Goal: Information Seeking & Learning: Learn about a topic

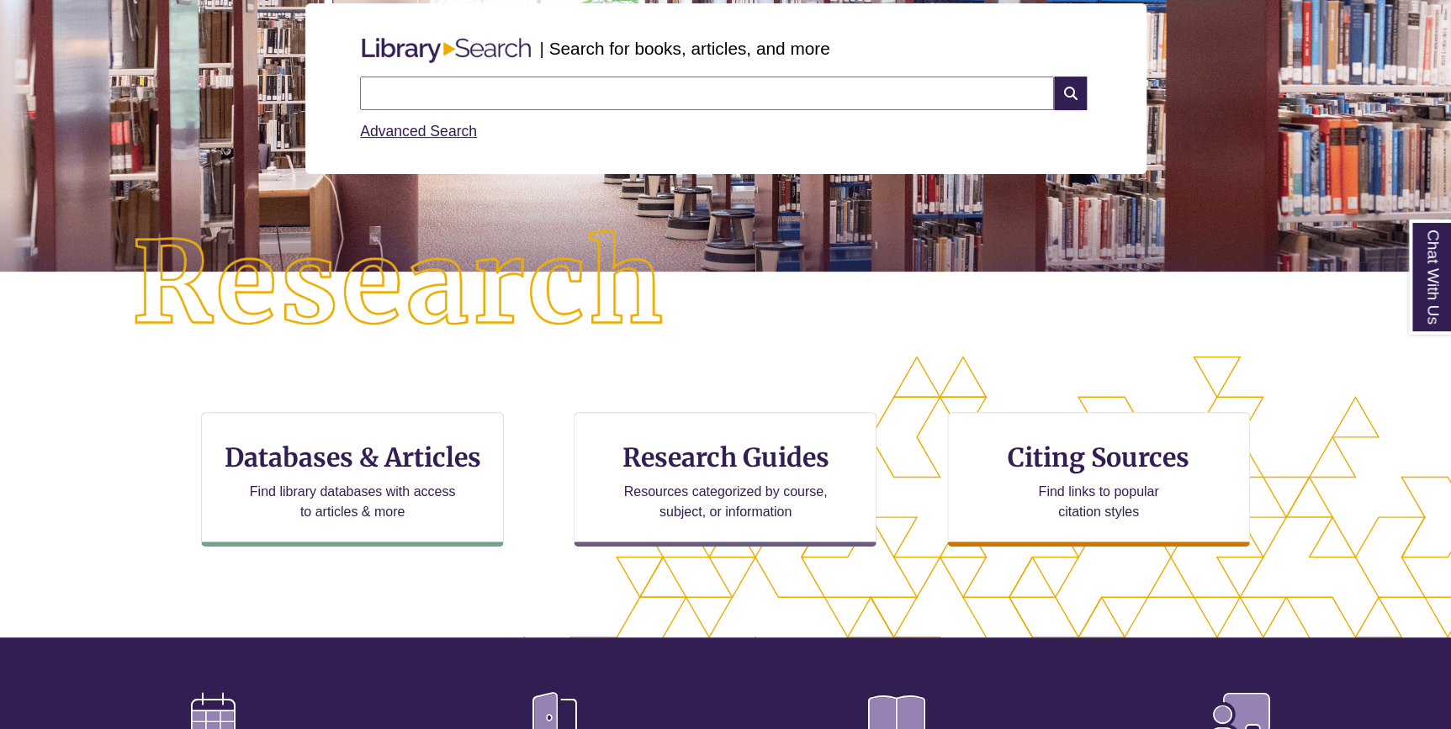
scroll to position [229, 0]
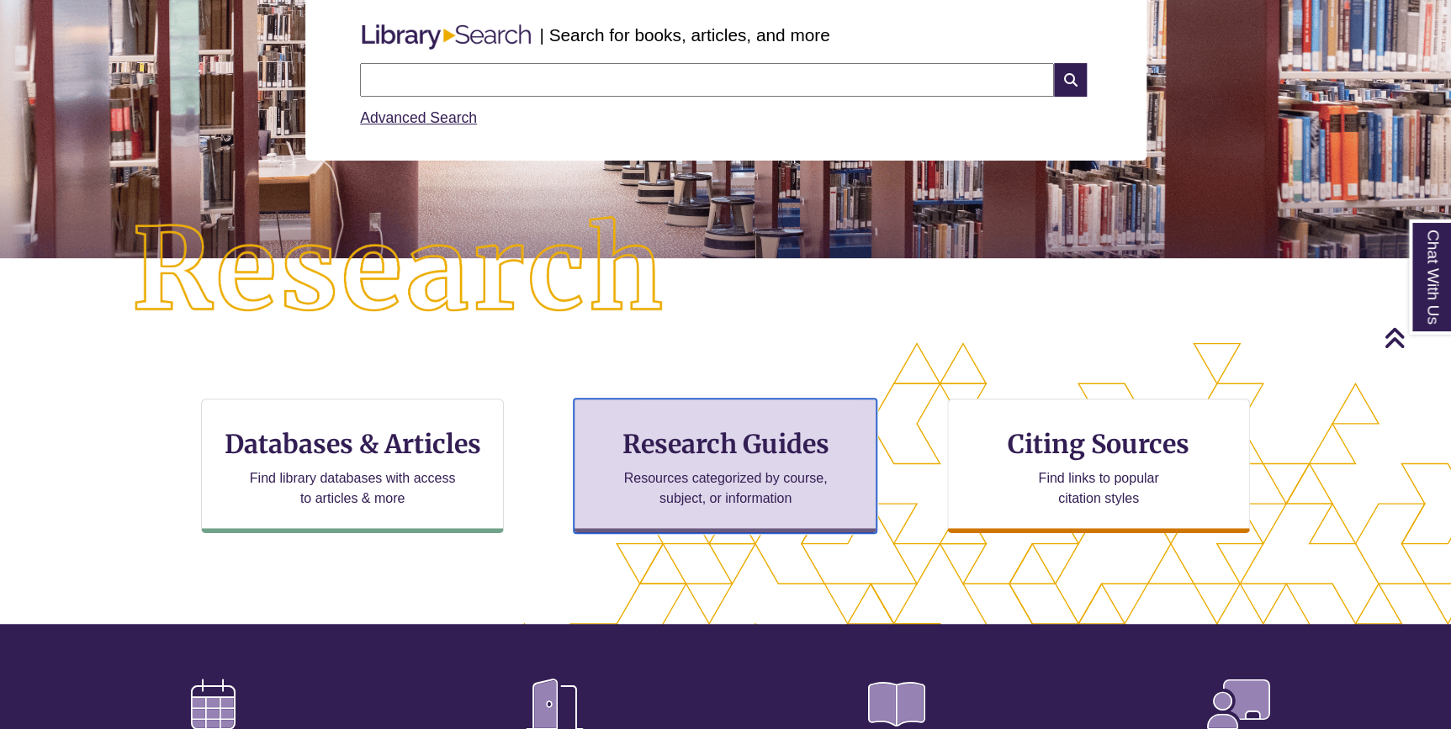
click at [758, 452] on h3 "Research Guides" at bounding box center [725, 444] width 274 height 32
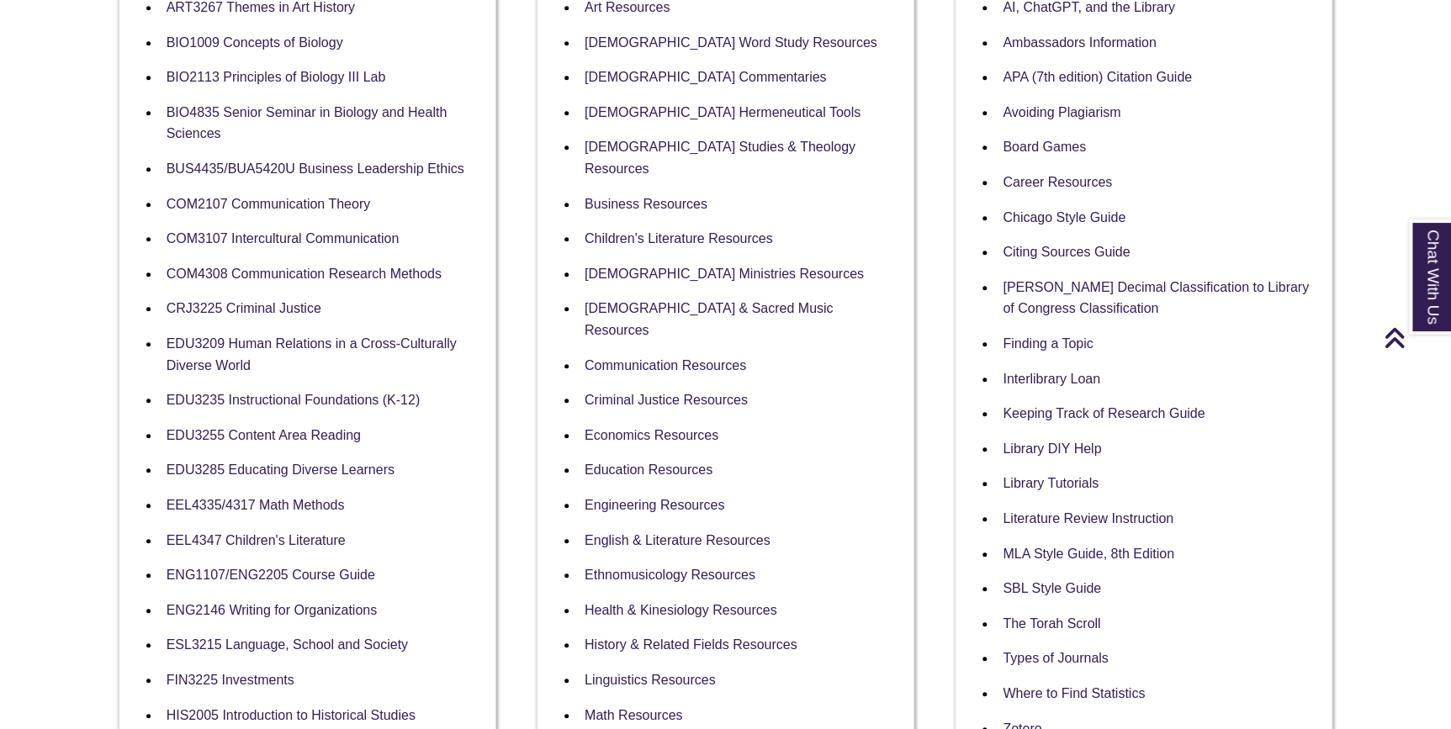
scroll to position [458, 0]
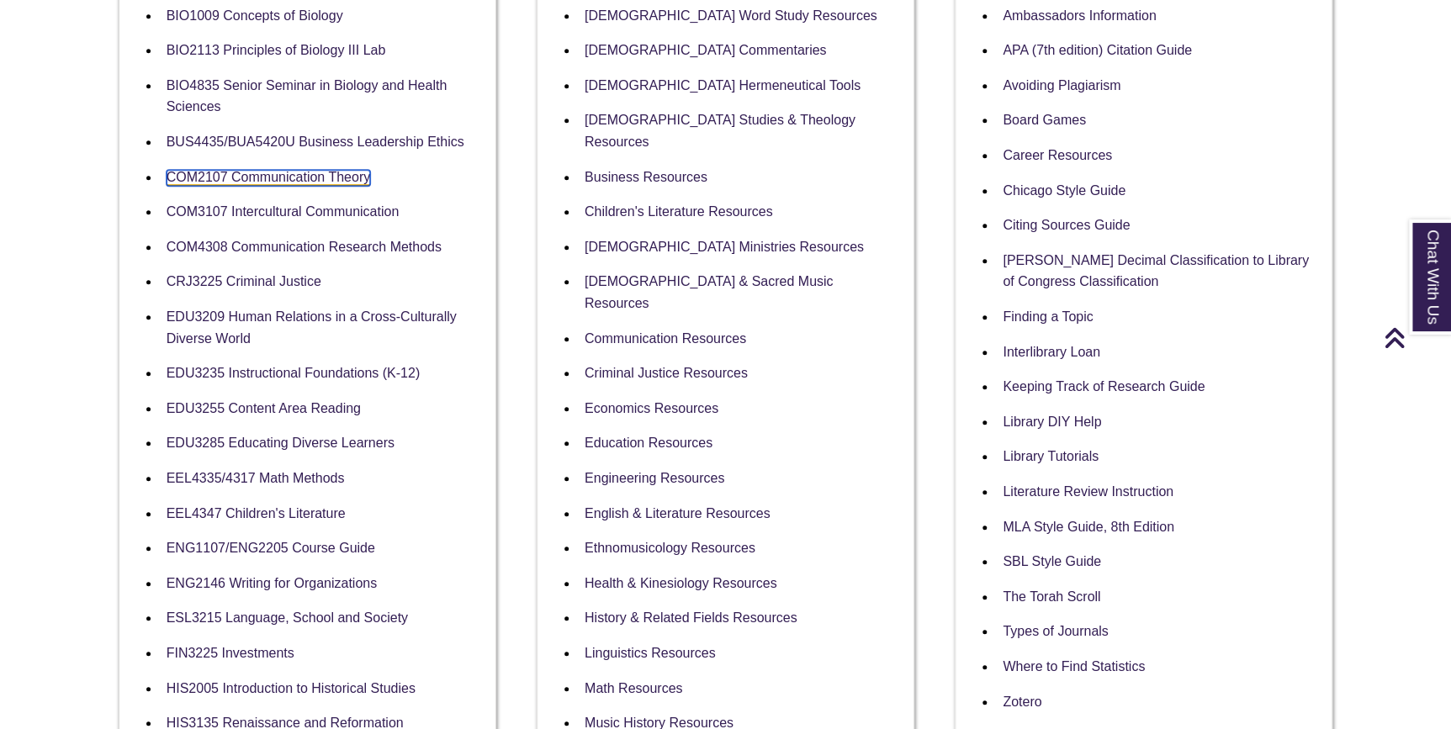
click at [290, 179] on link "COM2107 Communication Theory" at bounding box center [269, 178] width 204 height 16
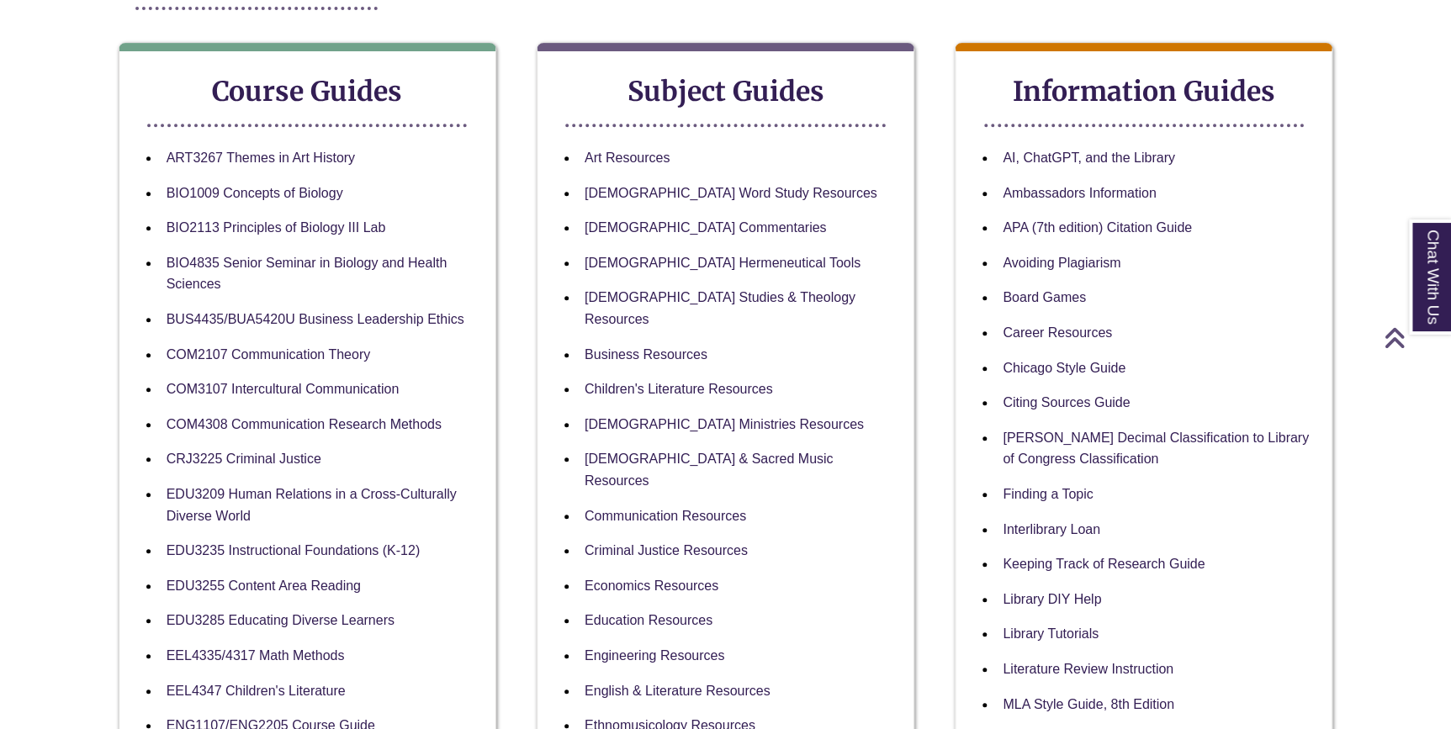
scroll to position [305, 0]
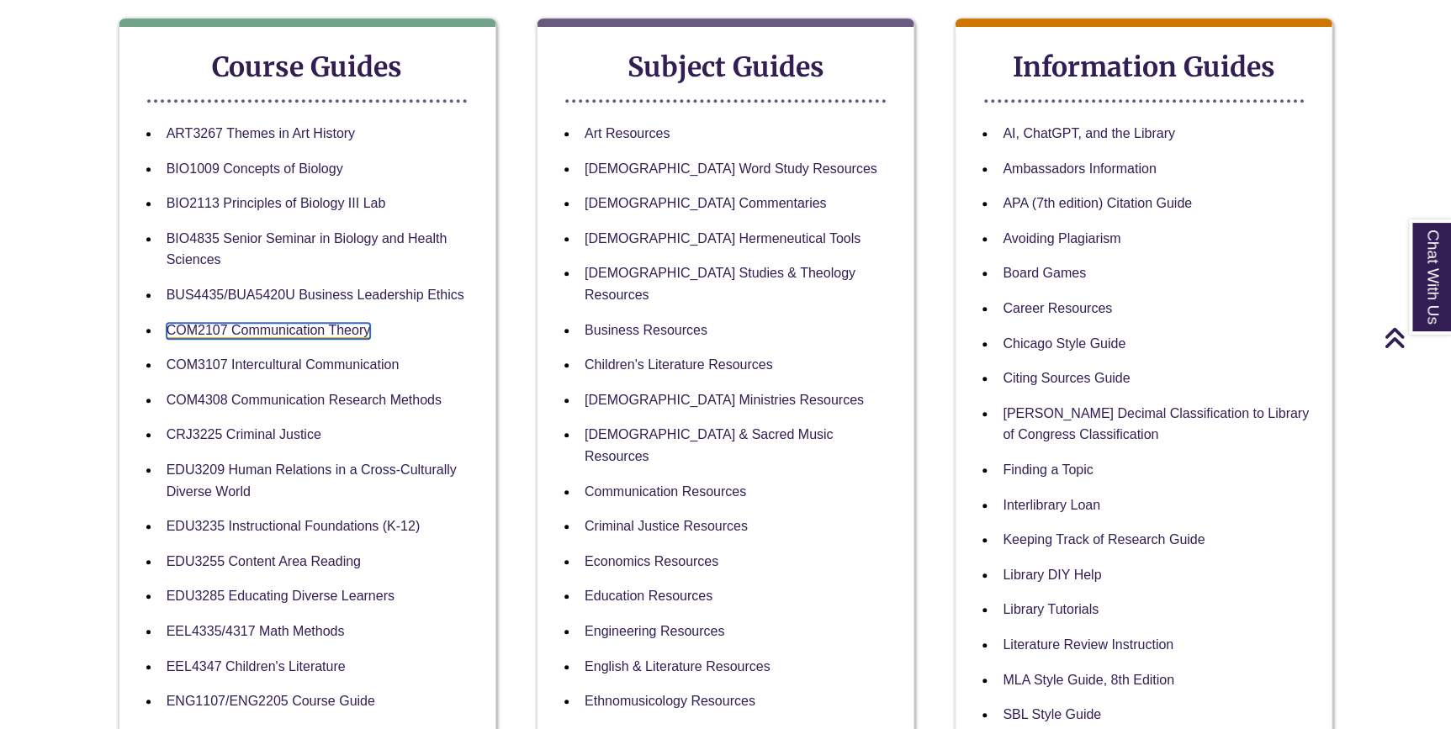
click at [298, 325] on link "COM2107 Communication Theory" at bounding box center [269, 331] width 204 height 16
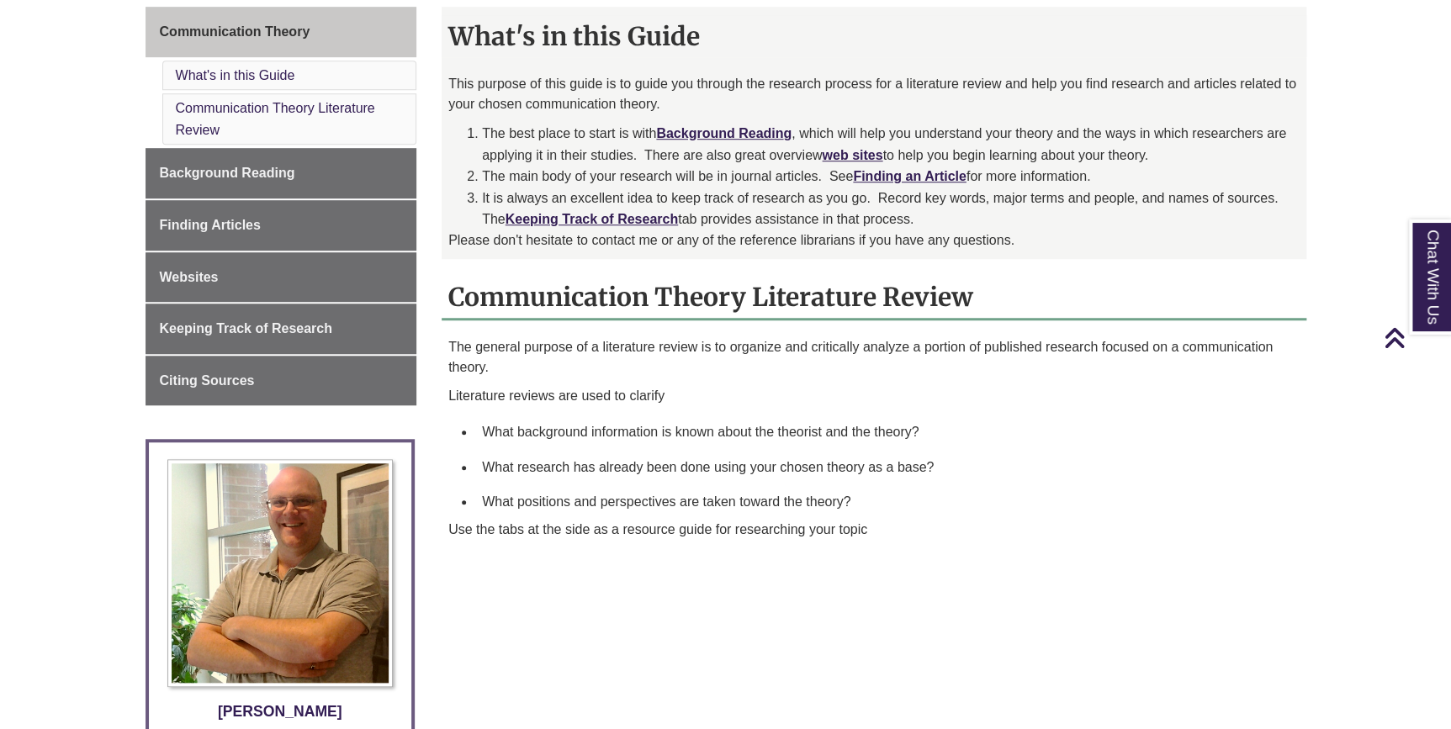
scroll to position [458, 0]
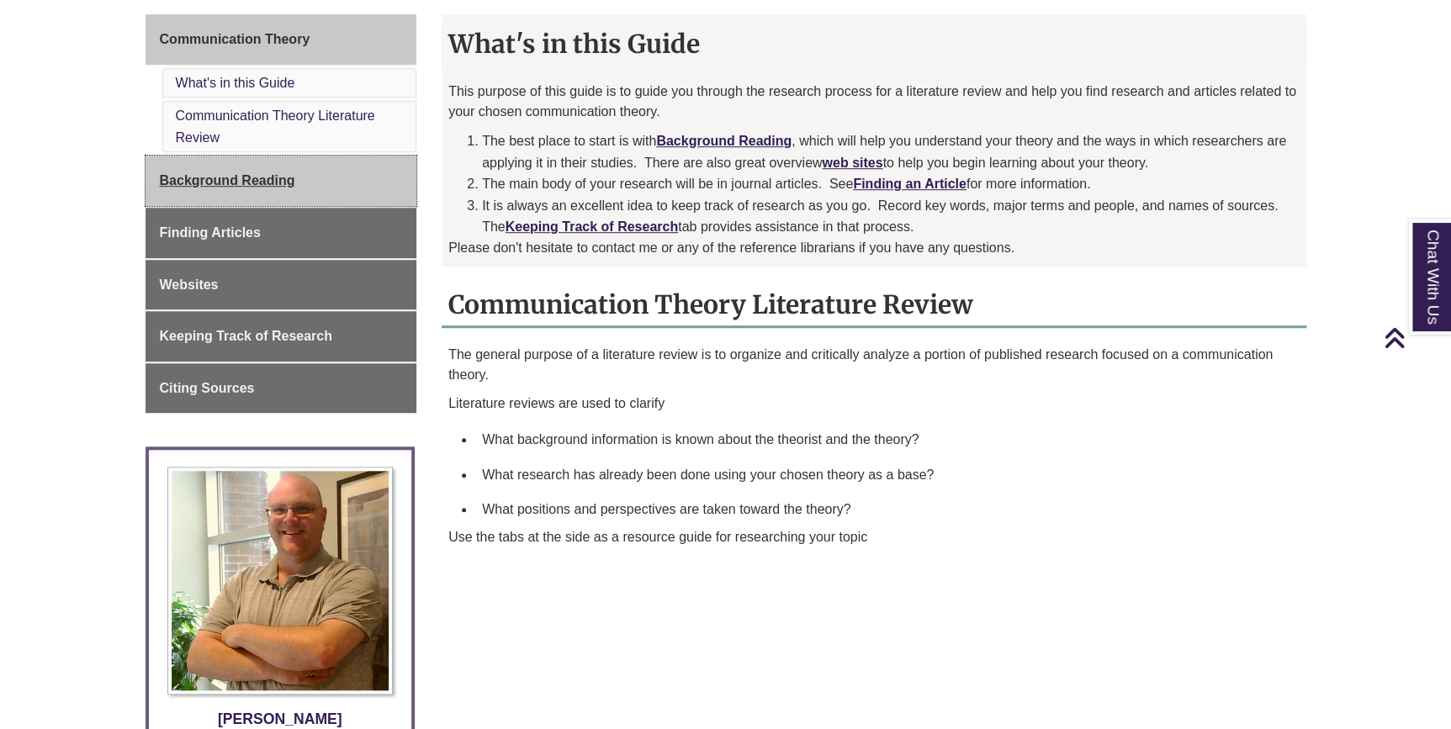
click at [234, 178] on span "Background Reading" at bounding box center [227, 180] width 135 height 14
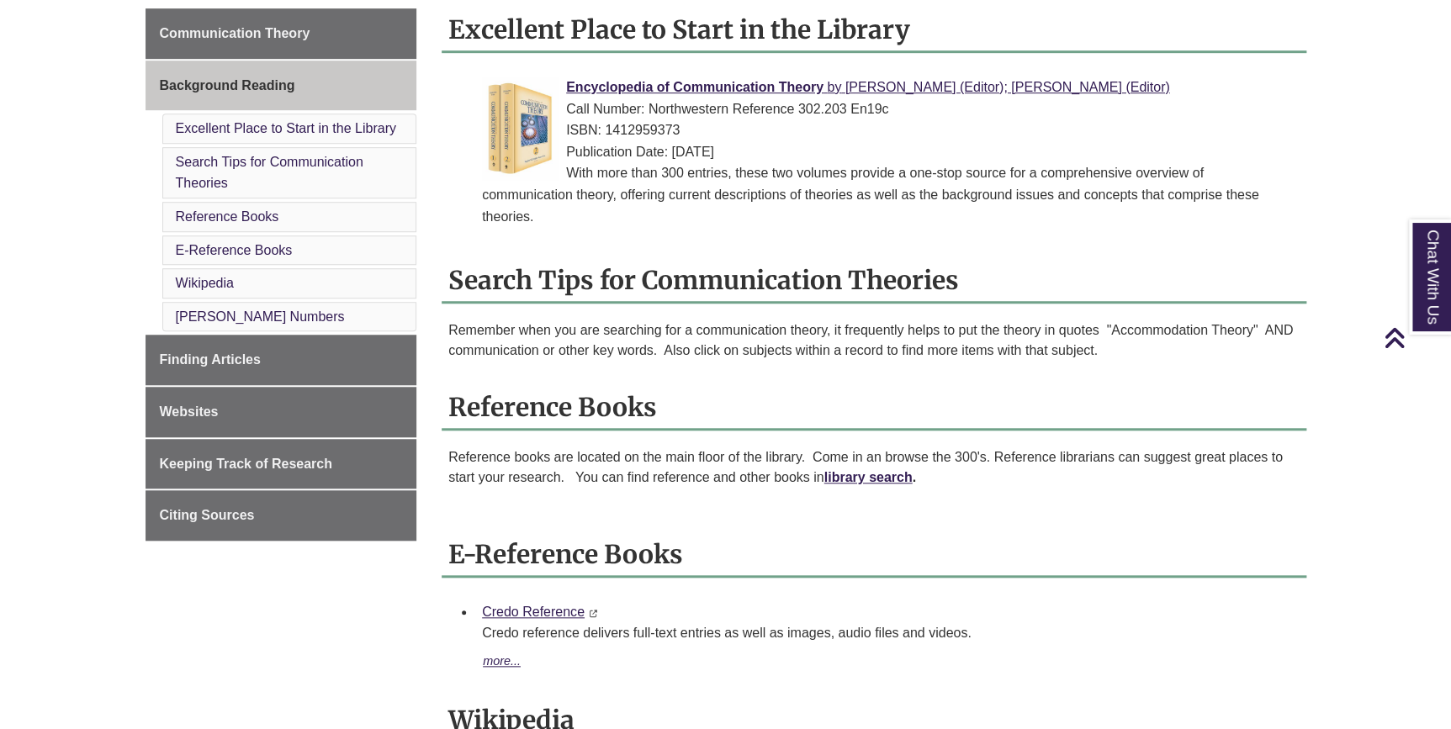
scroll to position [458, 0]
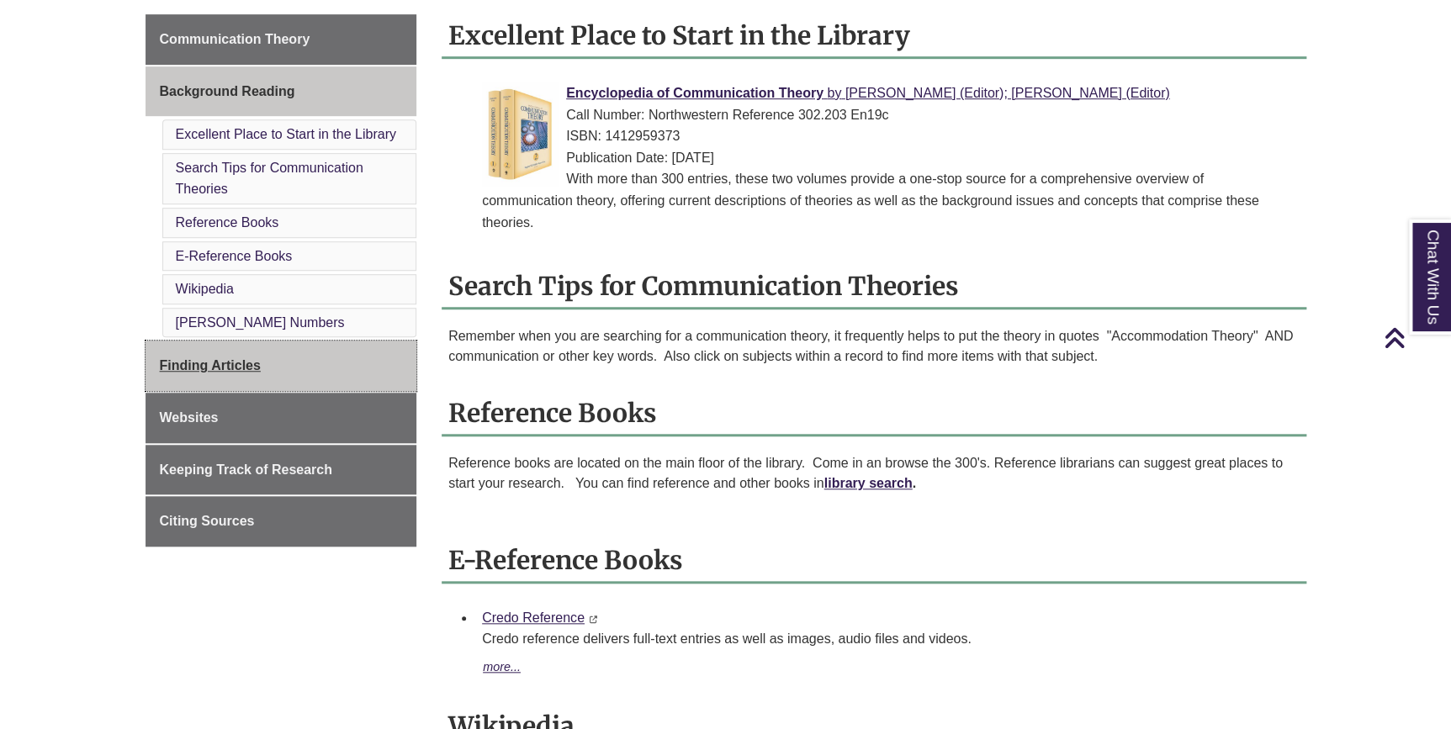
click at [278, 367] on link "Finding Articles" at bounding box center [281, 366] width 272 height 50
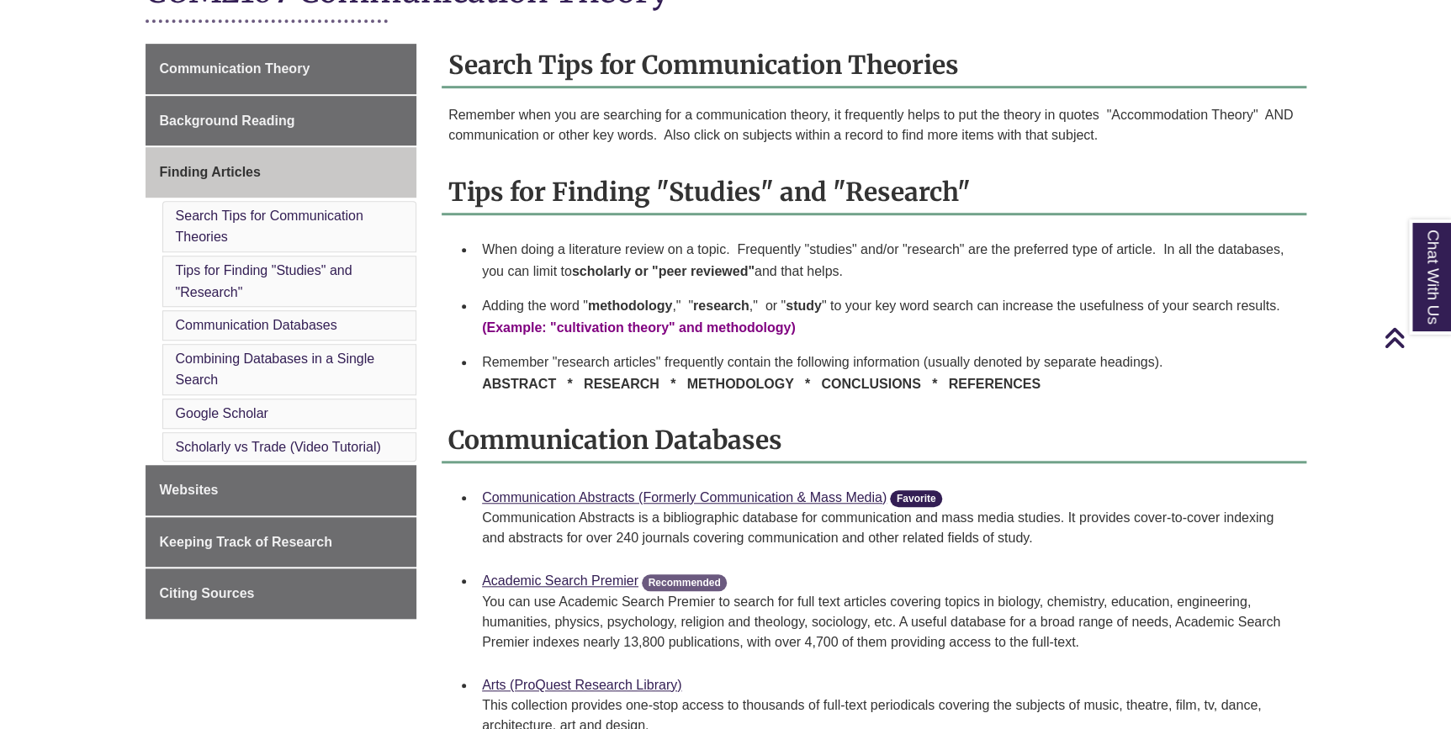
scroll to position [458, 0]
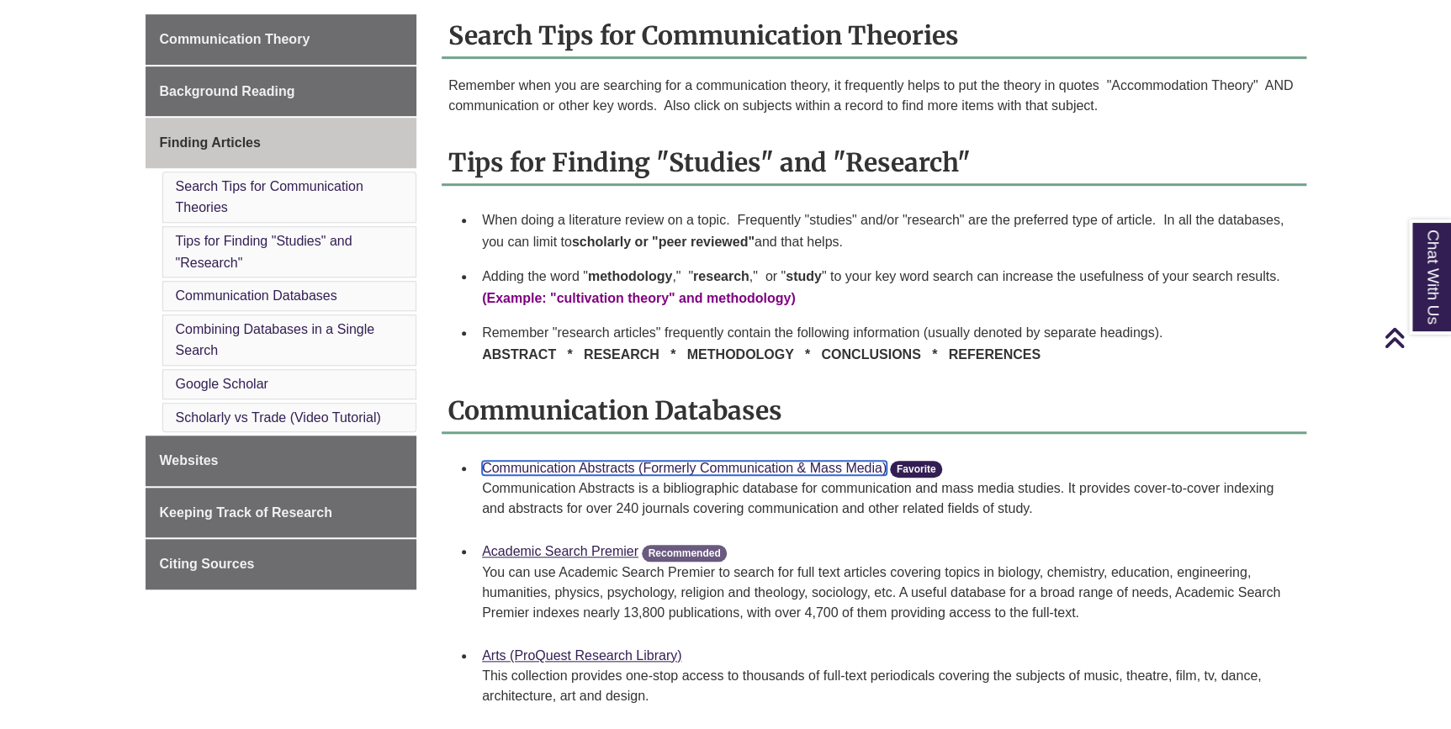
click at [681, 468] on link "Communication Abstracts (Formerly Communication & Mass Media)" at bounding box center [684, 468] width 404 height 14
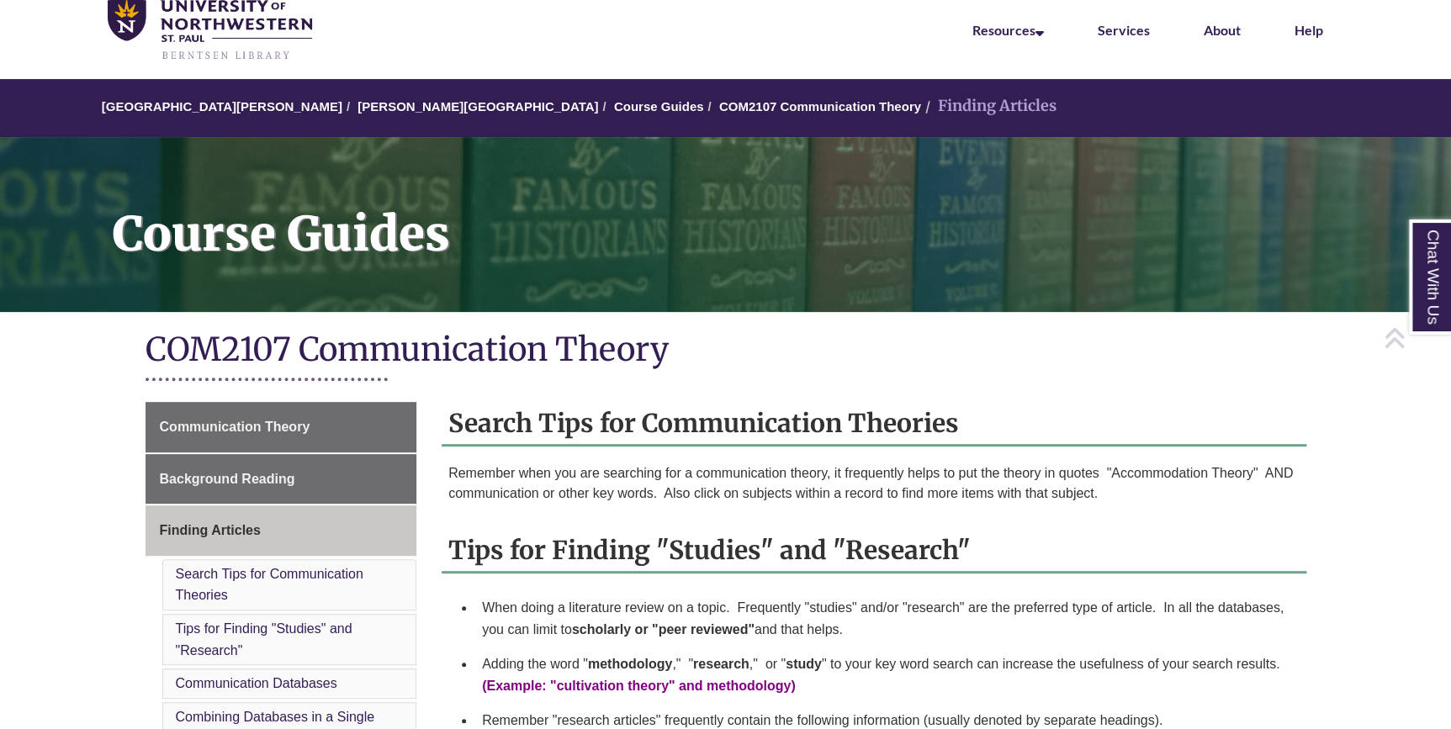
scroll to position [0, 0]
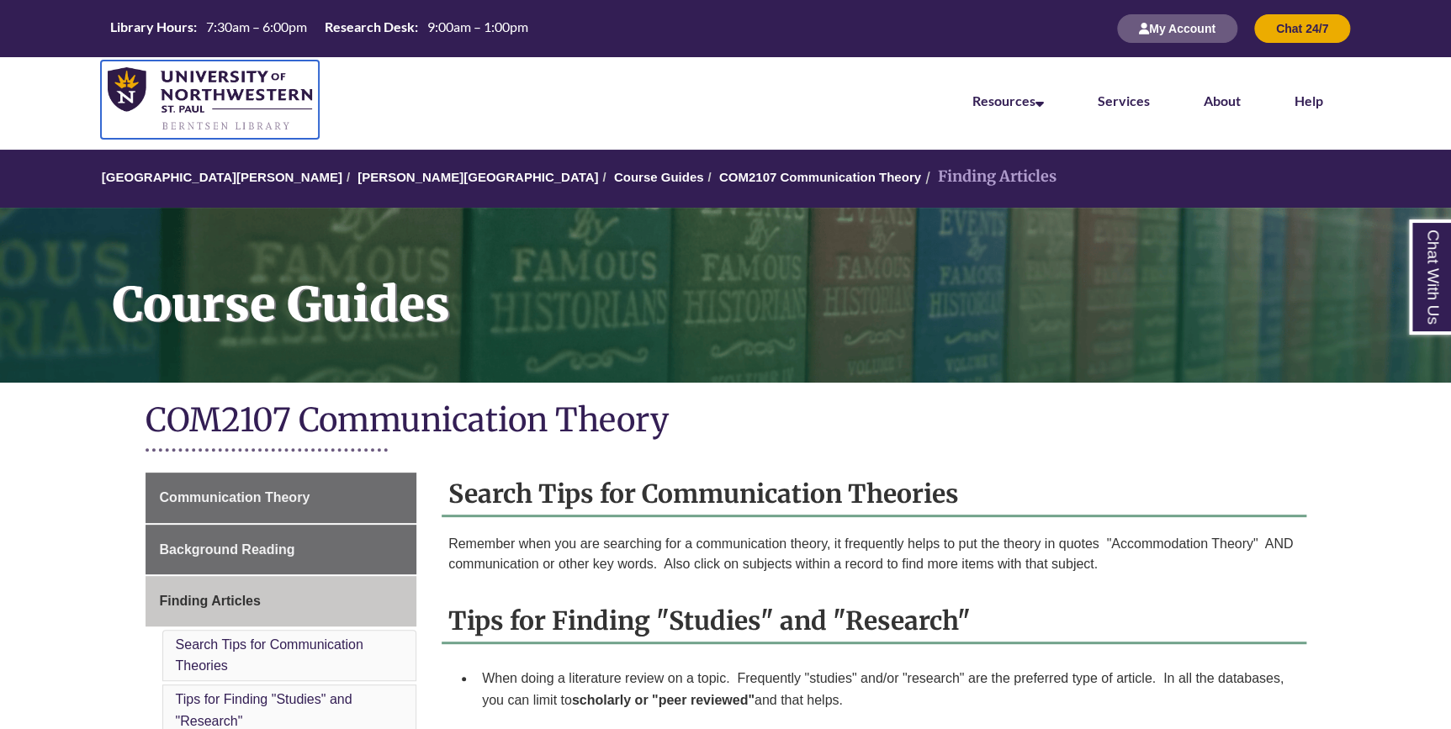
click at [264, 82] on img at bounding box center [210, 99] width 204 height 65
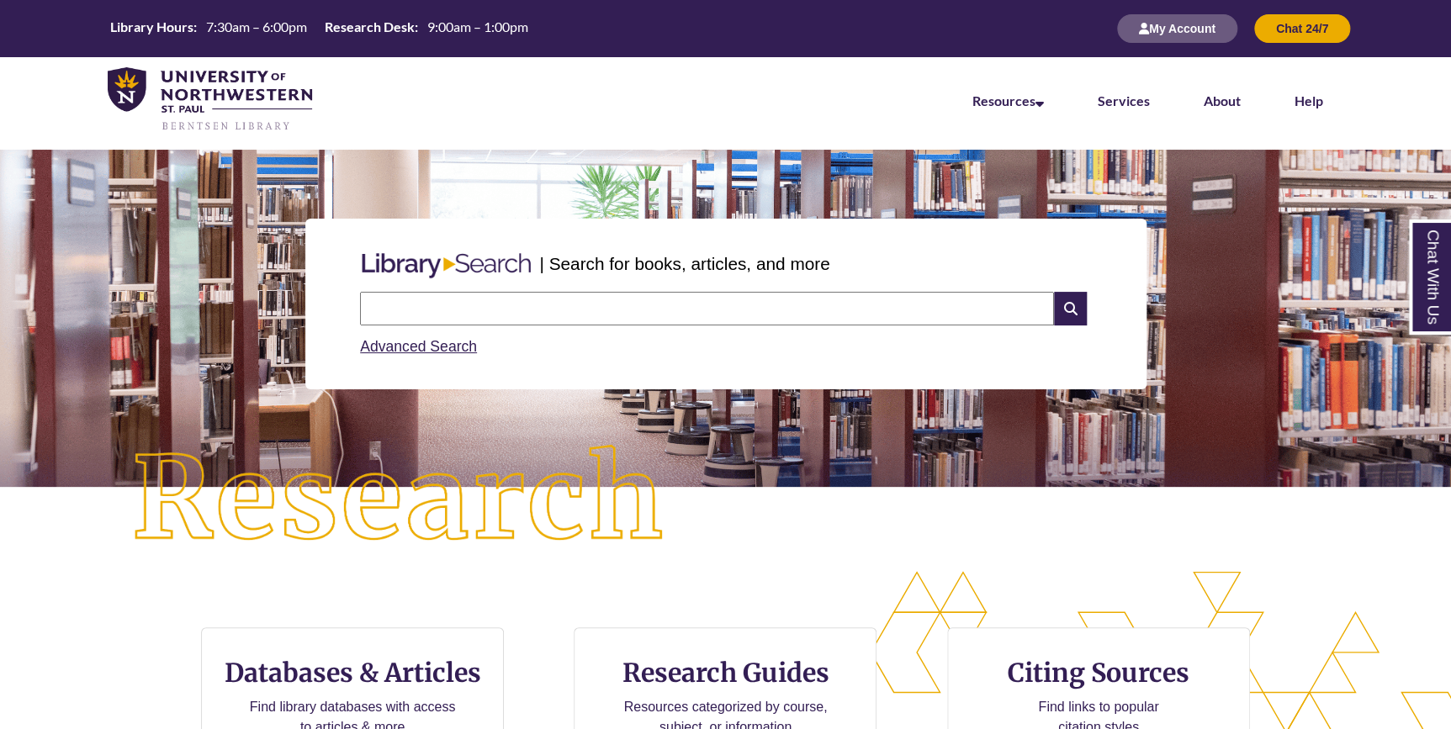
click at [453, 324] on input "text" at bounding box center [707, 309] width 694 height 34
click at [796, 309] on input "text" at bounding box center [707, 309] width 694 height 34
type input "**********"
click at [1071, 312] on icon at bounding box center [1070, 309] width 32 height 34
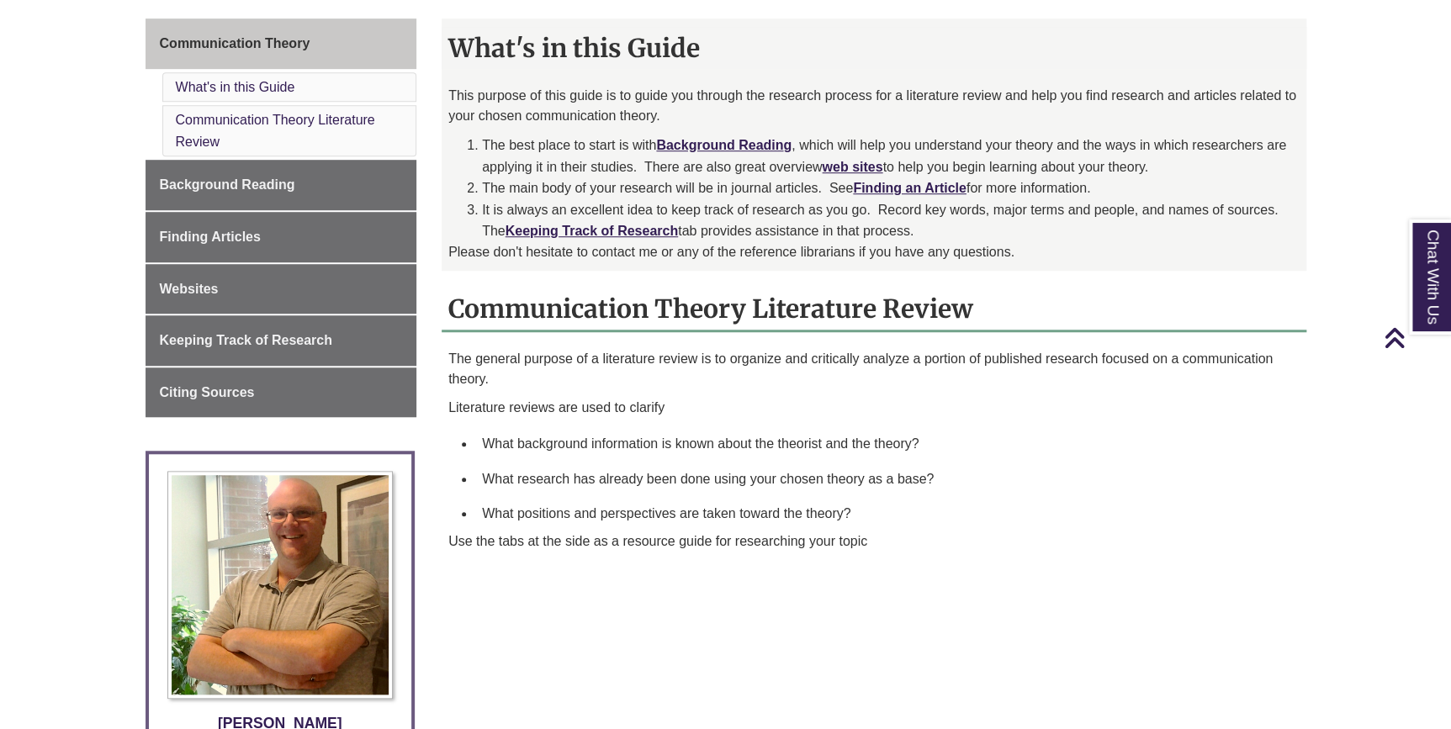
scroll to position [458, 0]
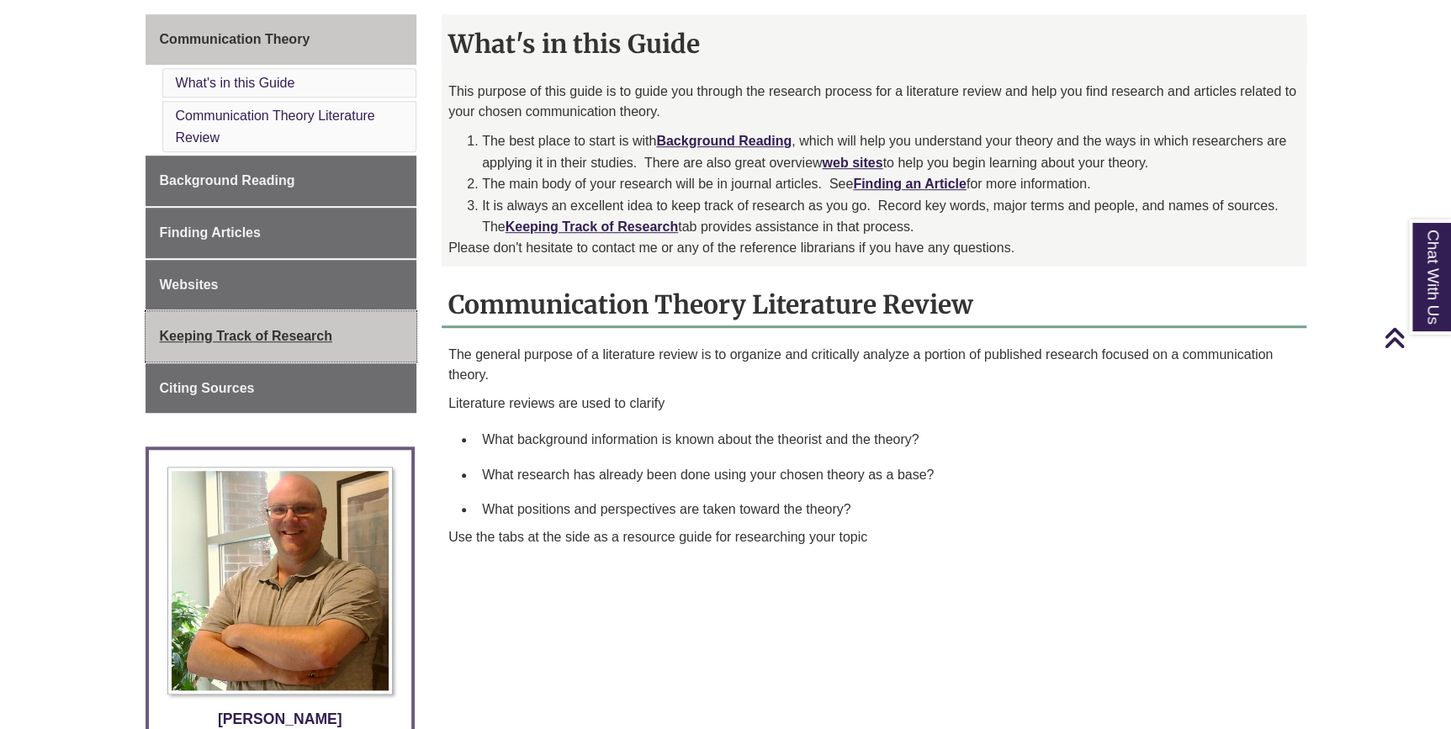
click at [235, 332] on span "Keeping Track of Research" at bounding box center [246, 336] width 172 height 14
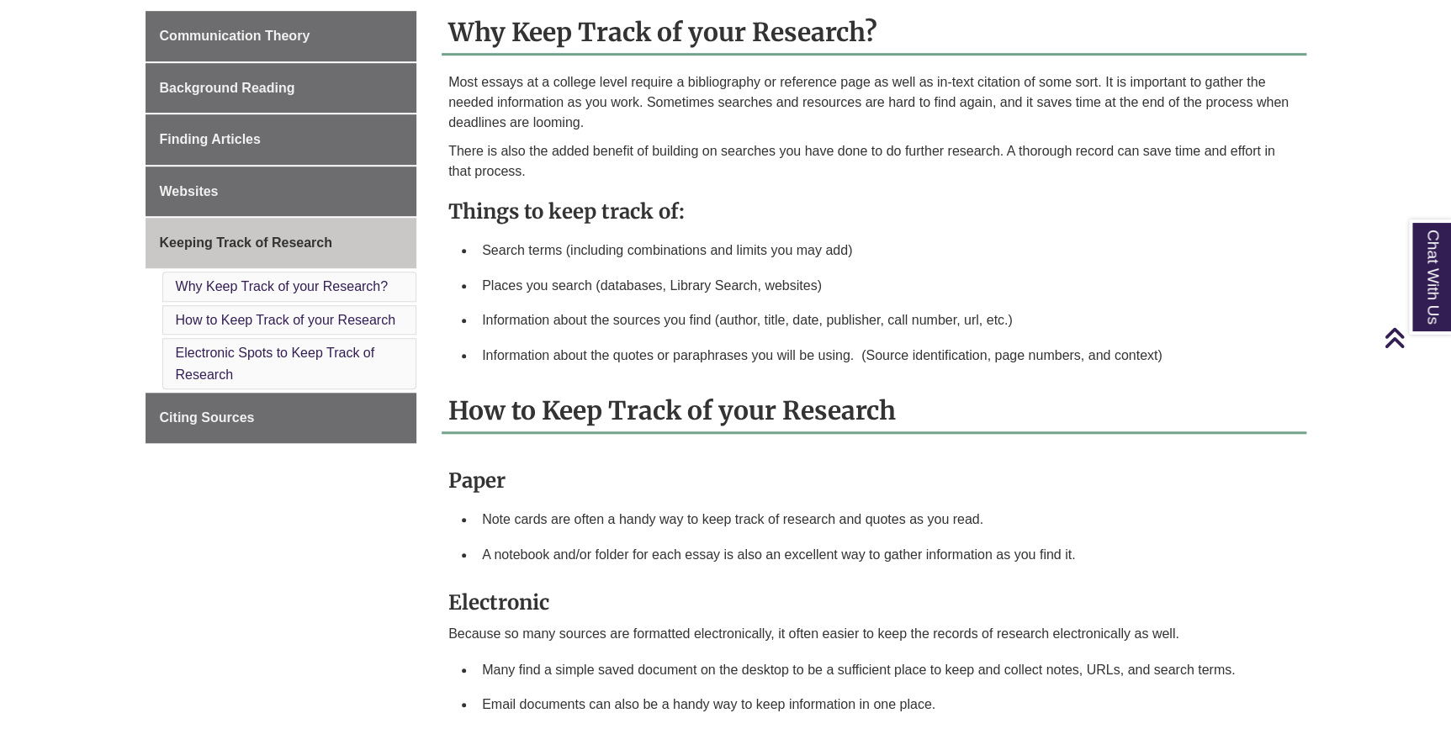
scroll to position [458, 0]
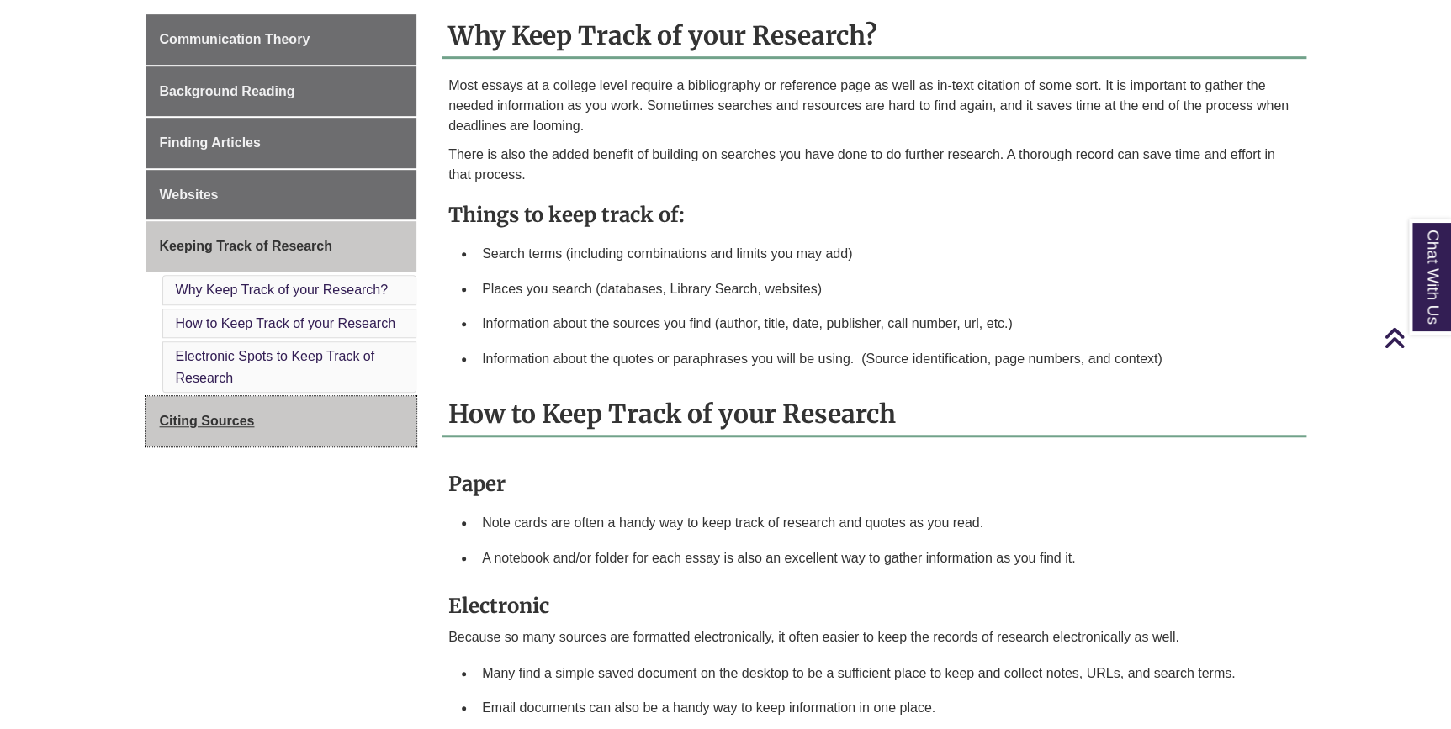
click at [234, 422] on span "Citing Sources" at bounding box center [207, 421] width 95 height 14
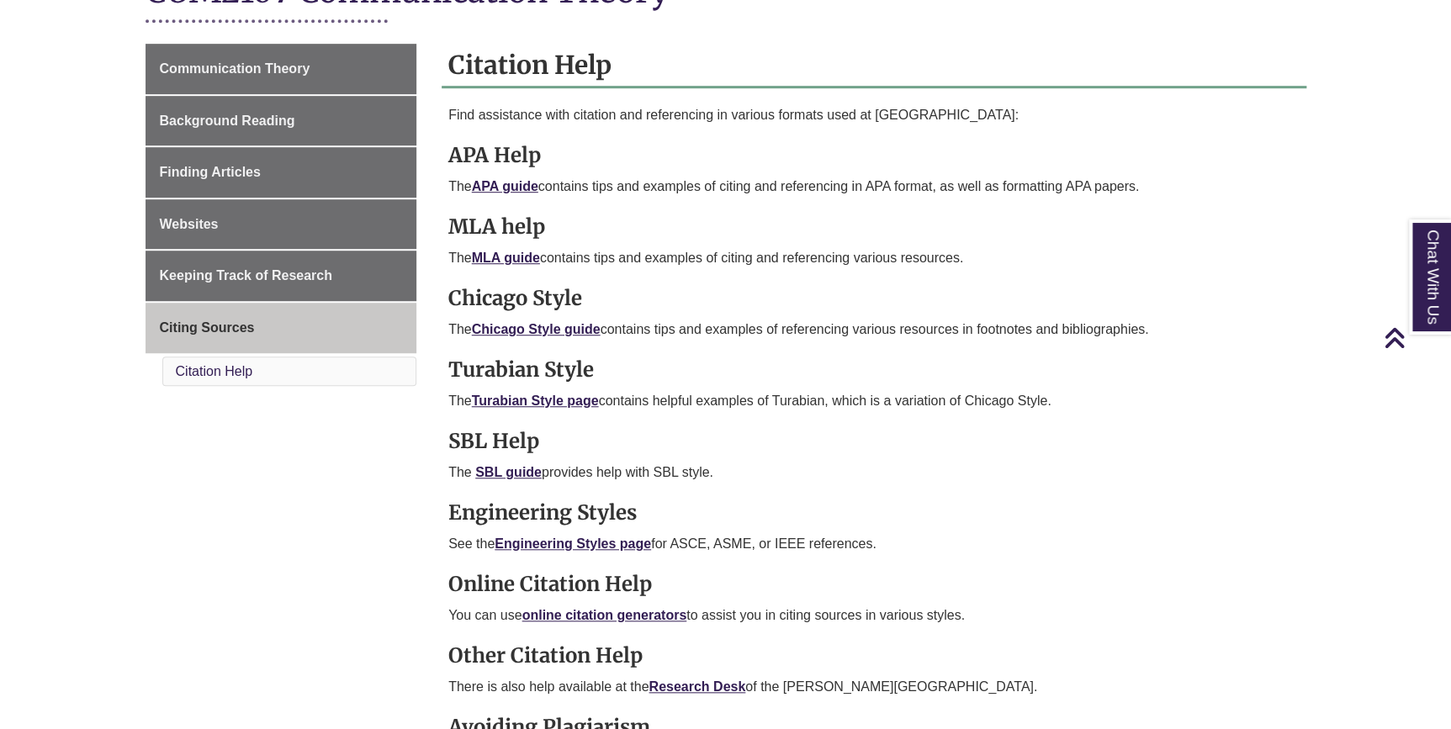
scroll to position [458, 0]
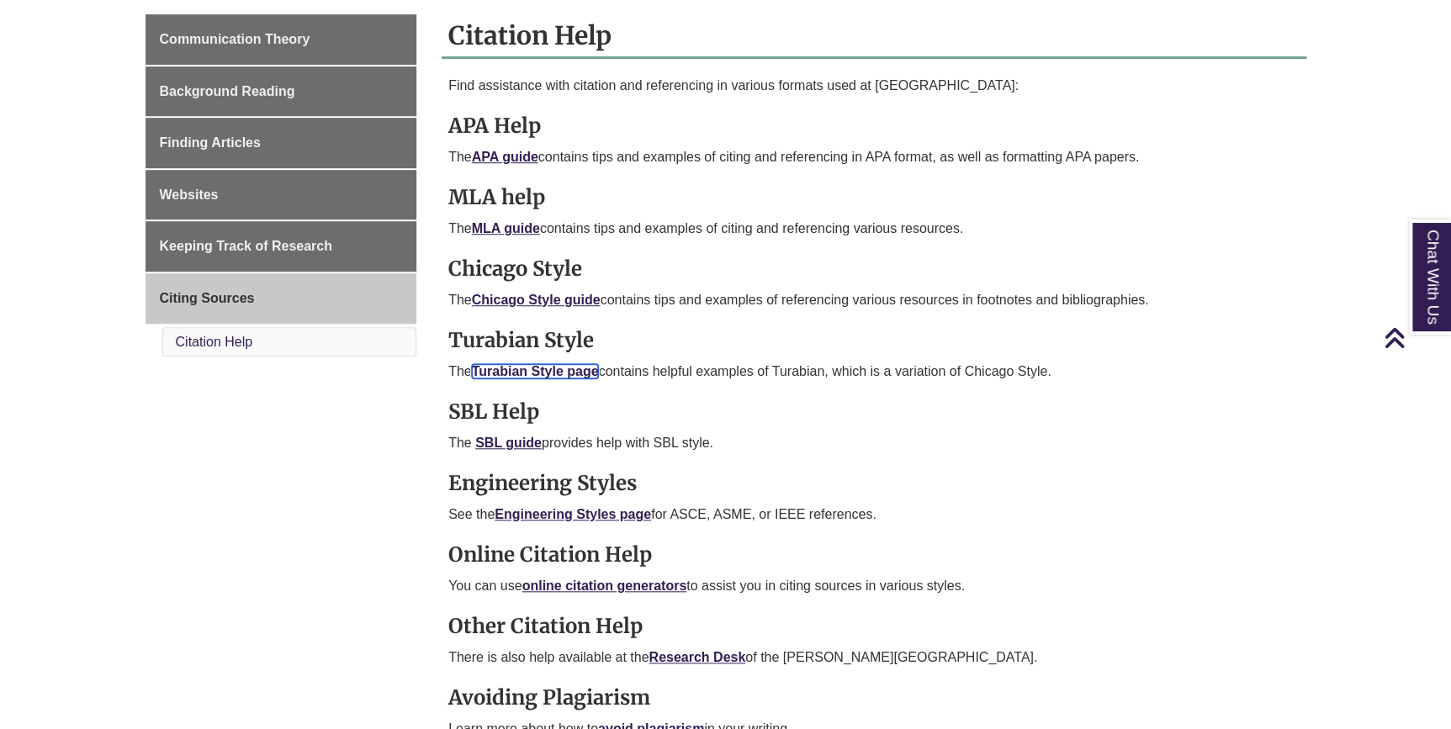
click at [542, 364] on link "Turabian Style page" at bounding box center [535, 371] width 127 height 14
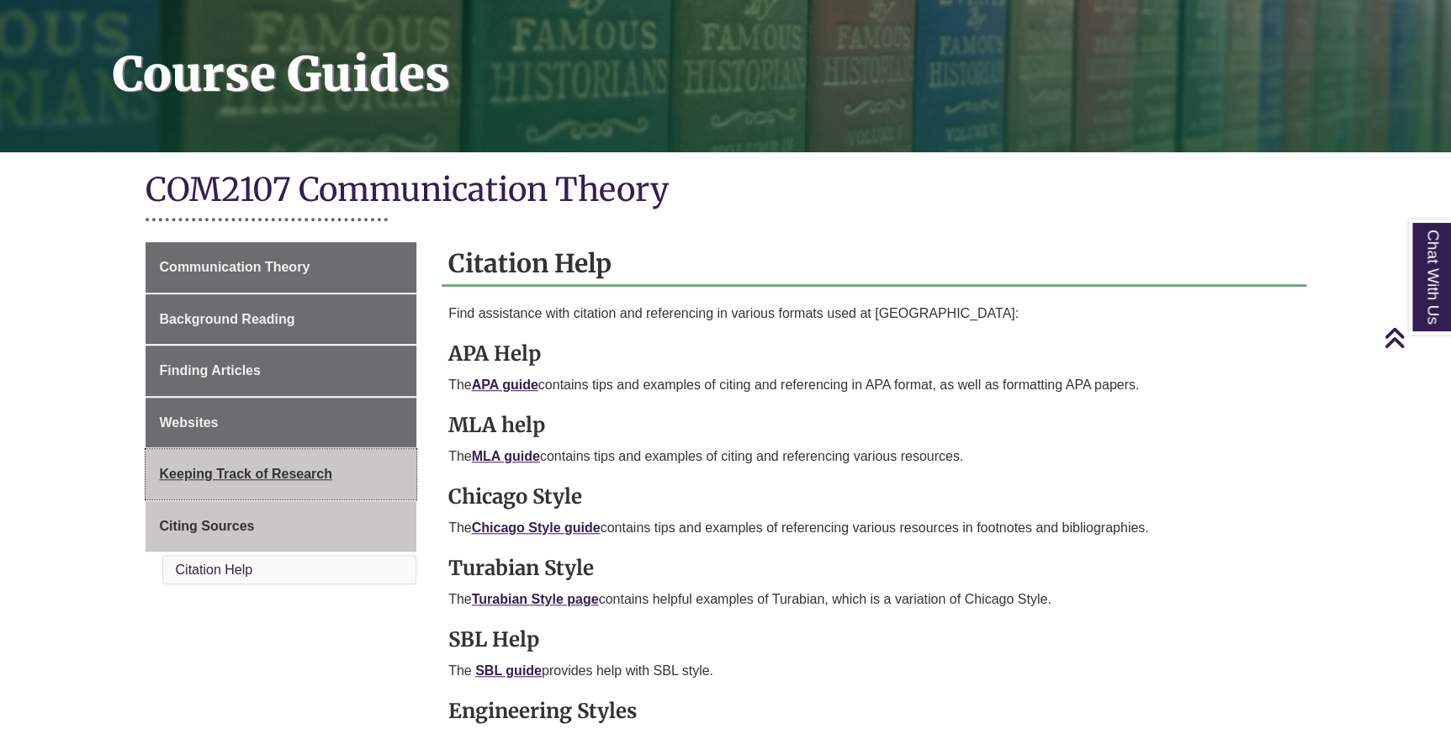
scroll to position [229, 0]
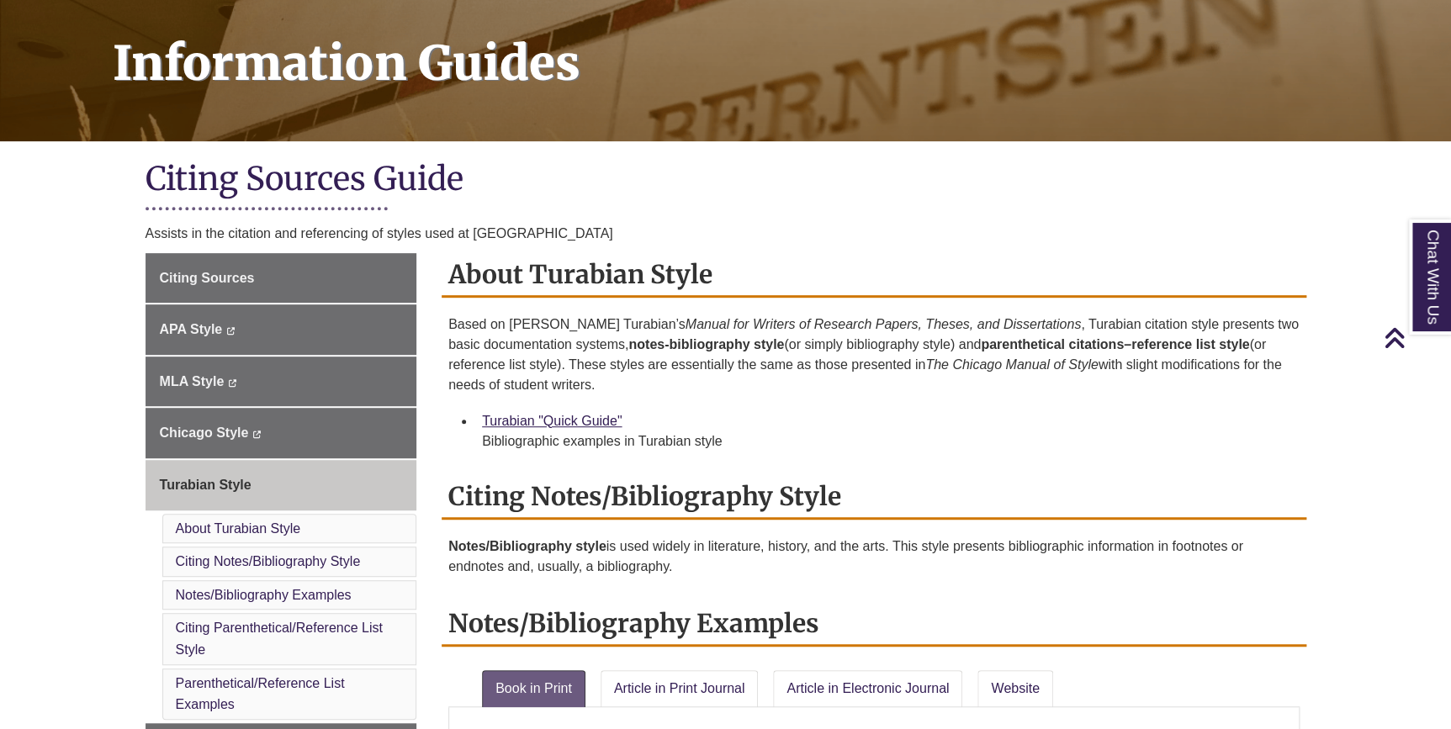
scroll to position [229, 0]
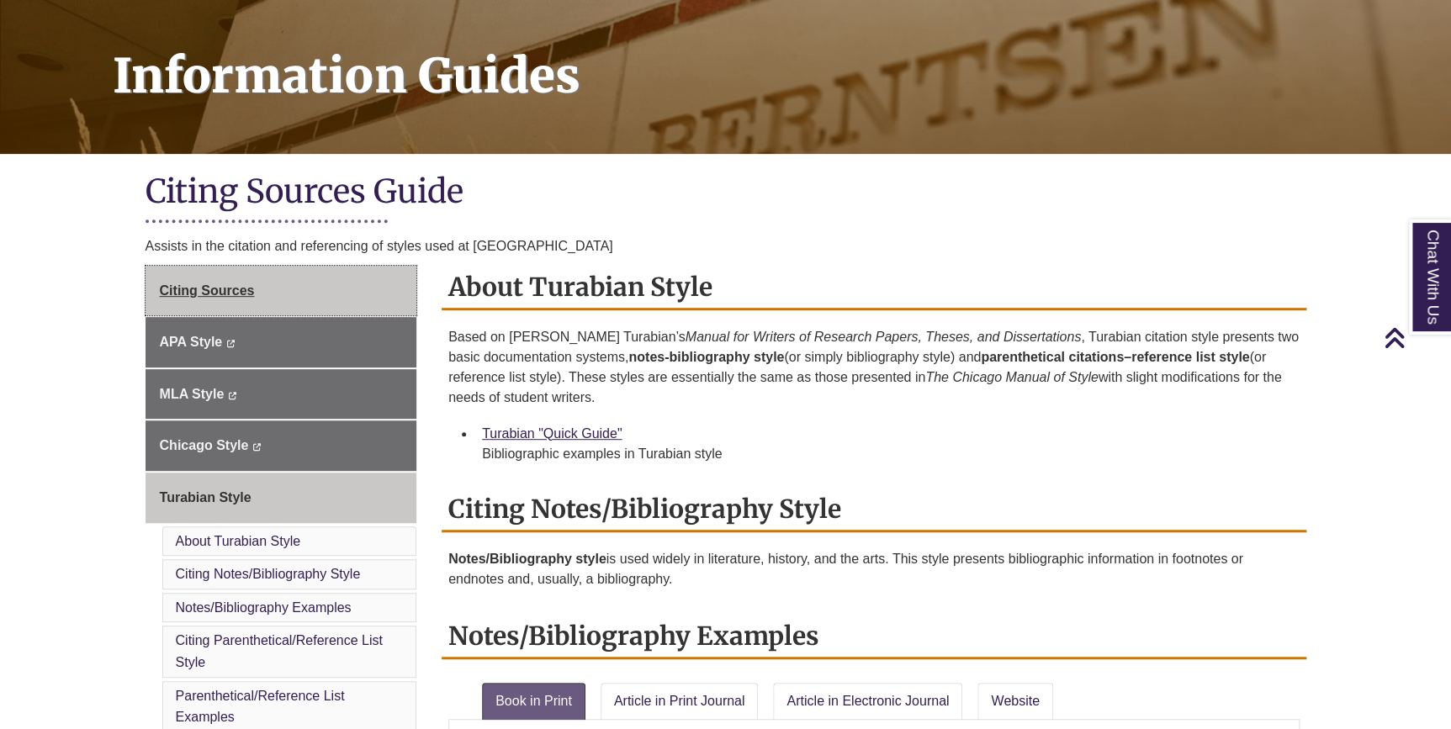
click at [341, 294] on link "Citing Sources" at bounding box center [281, 291] width 272 height 50
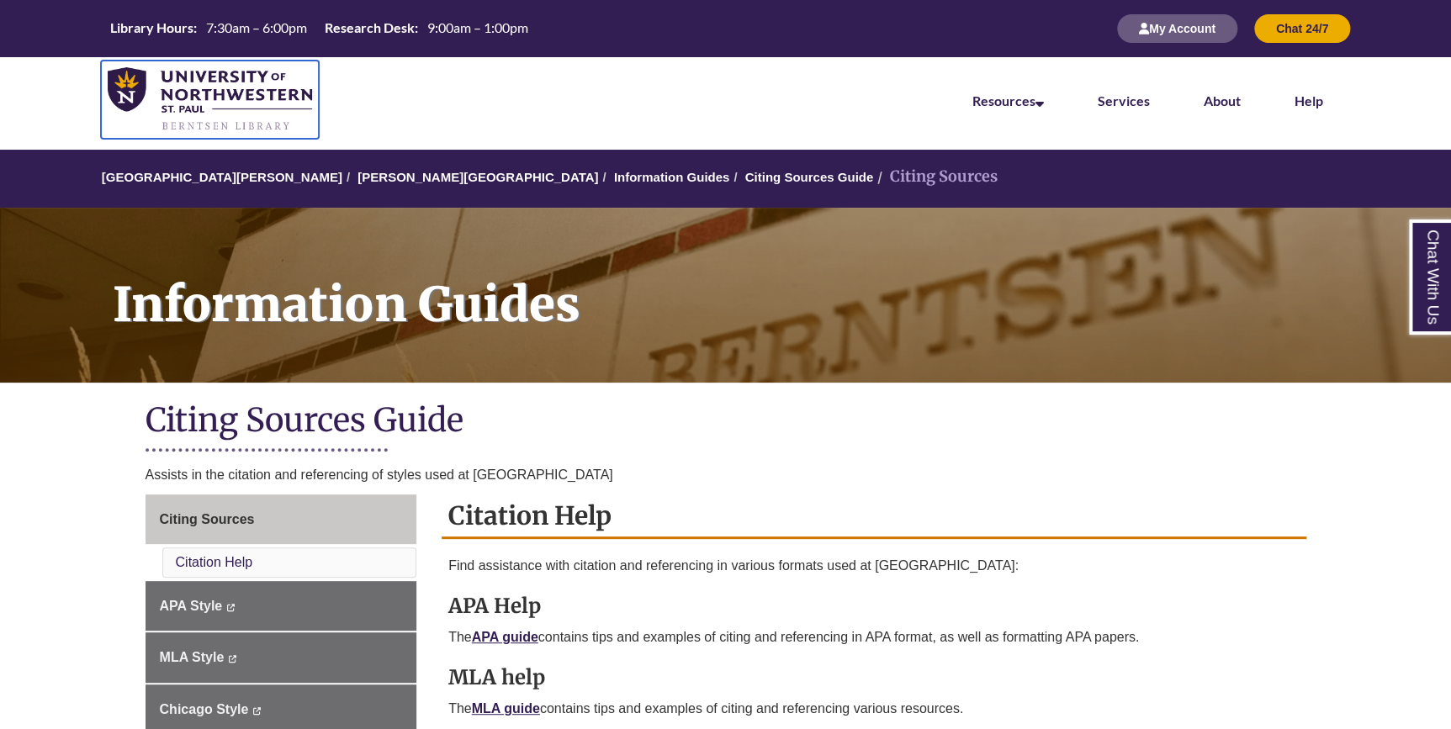
click at [198, 74] on img at bounding box center [210, 99] width 204 height 65
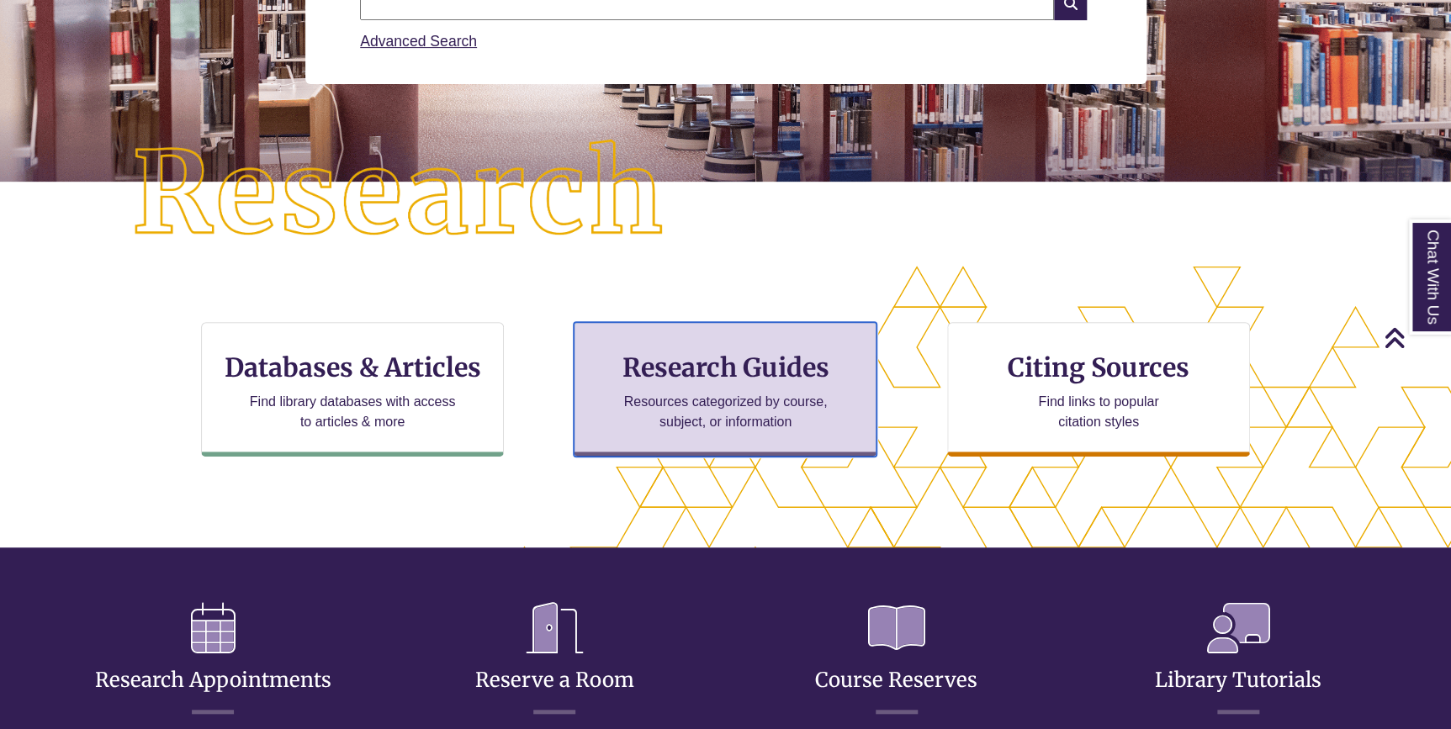
click at [701, 352] on h3 "Research Guides" at bounding box center [725, 368] width 274 height 32
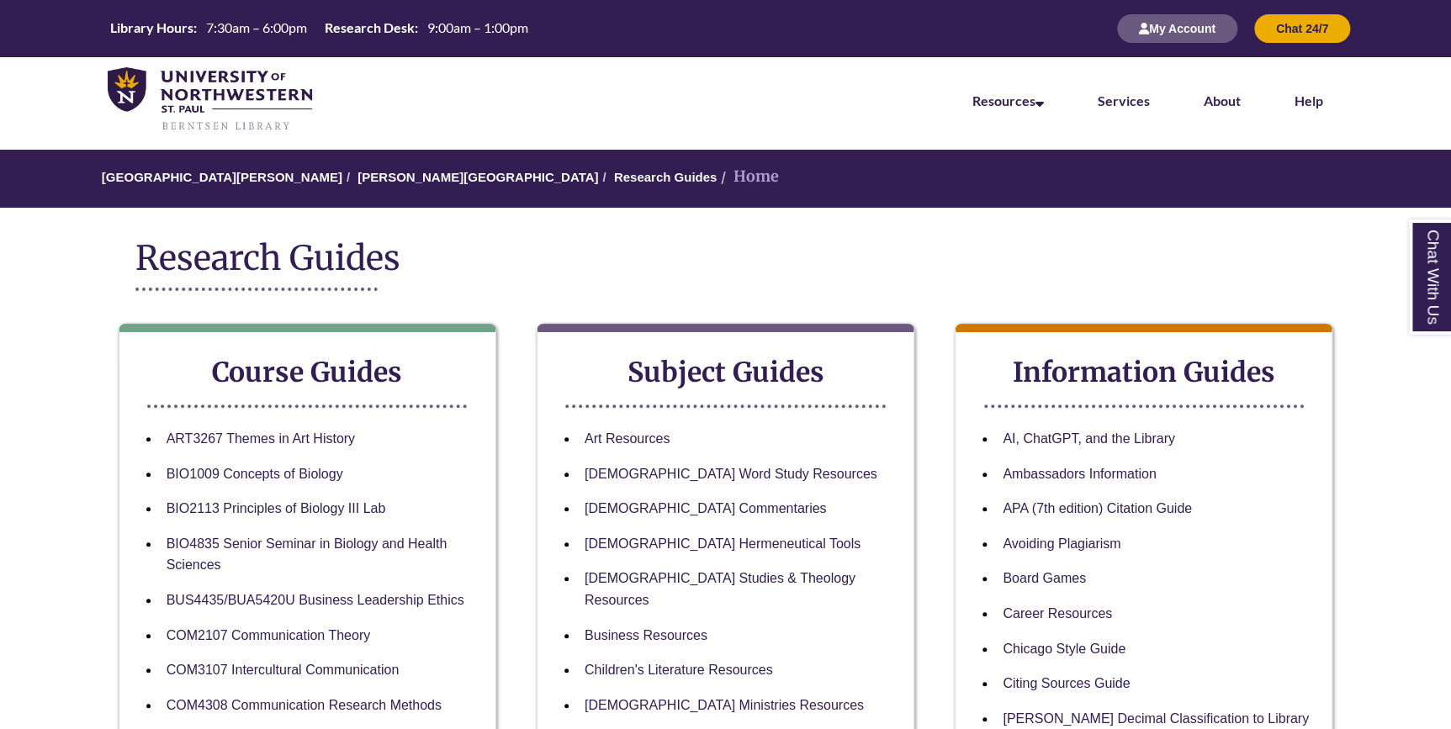
click at [313, 644] on li "COM2107 Communication Theory" at bounding box center [321, 635] width 322 height 35
click at [312, 639] on link "COM2107 Communication Theory" at bounding box center [269, 636] width 204 height 16
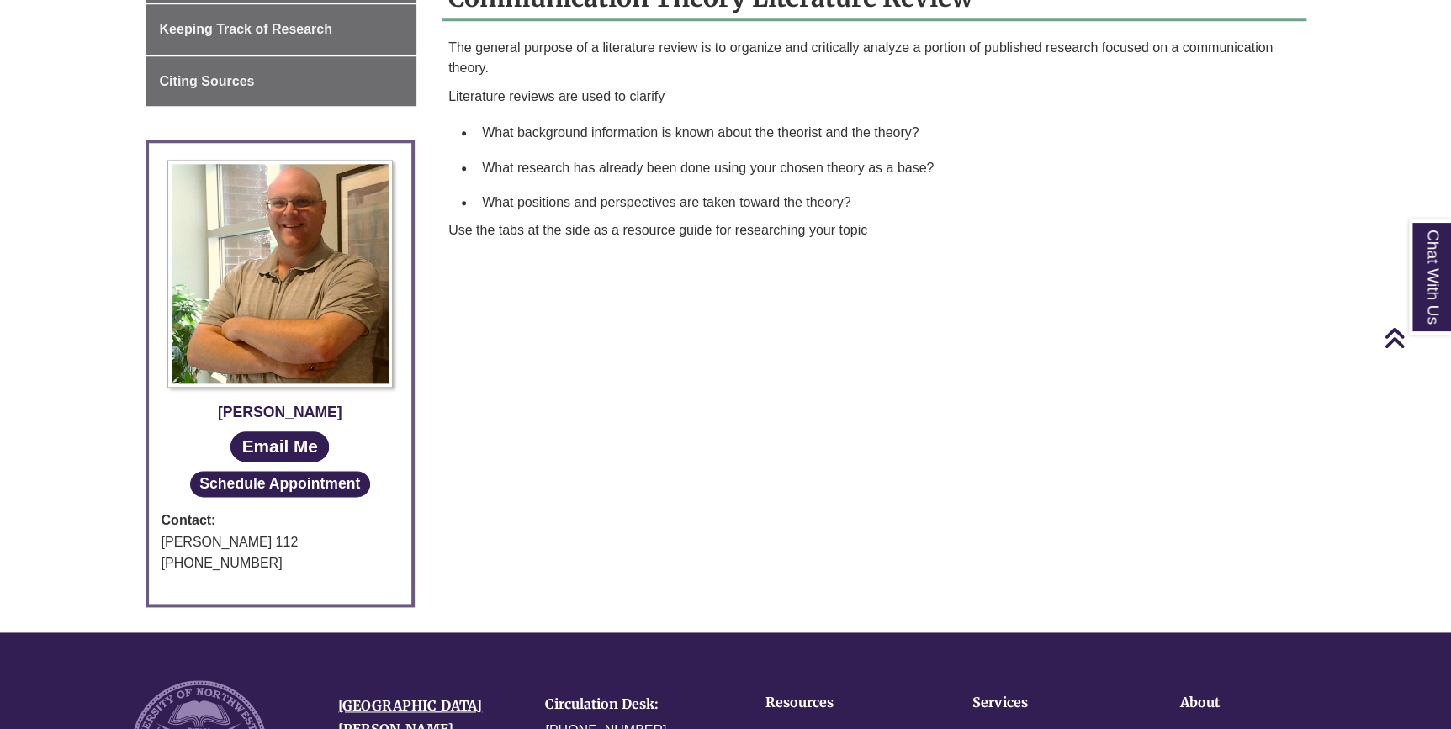
scroll to position [841, 0]
